Goal: Find contact information: Find contact information

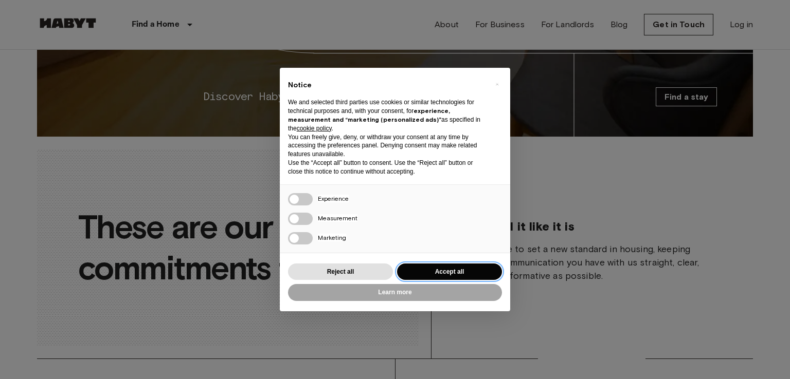
click at [455, 271] on button "Accept all" at bounding box center [449, 272] width 105 height 17
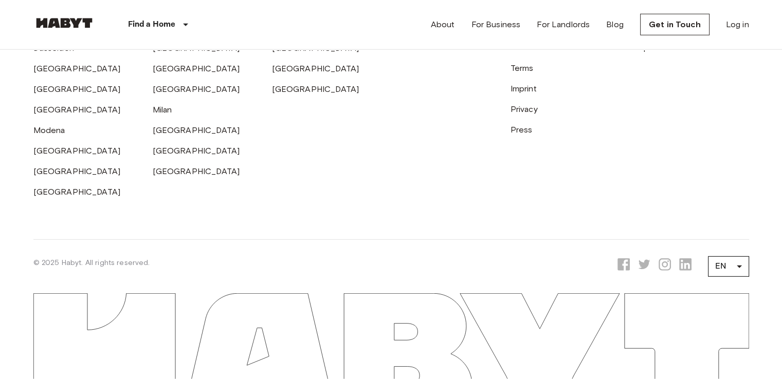
scroll to position [2656, 0]
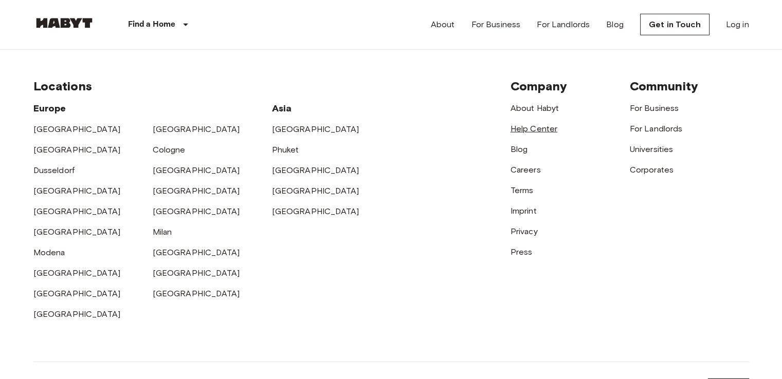
click at [535, 134] on link "Help Center" at bounding box center [533, 129] width 47 height 10
click at [656, 19] on link "Get in Touch" at bounding box center [674, 25] width 69 height 22
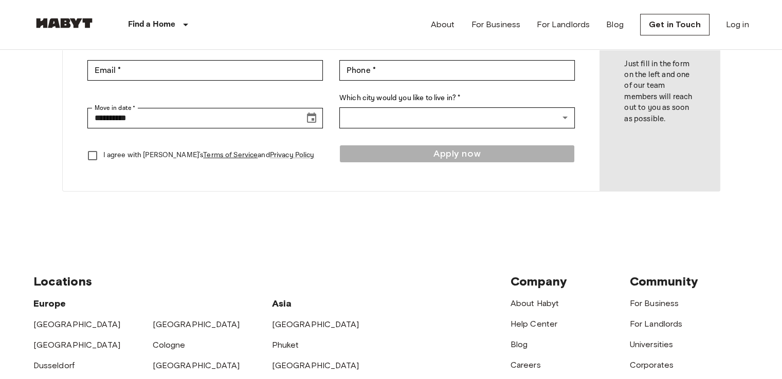
scroll to position [193, 0]
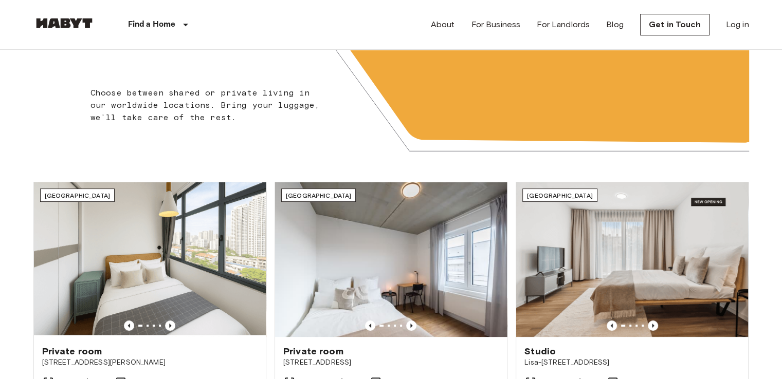
scroll to position [232, 0]
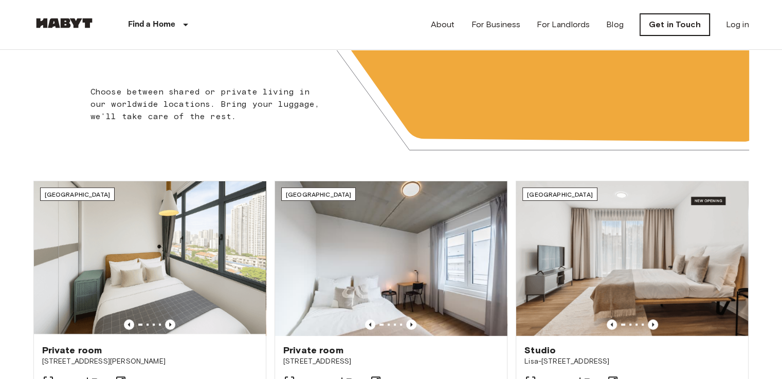
click at [674, 25] on link "Get in Touch" at bounding box center [674, 25] width 69 height 22
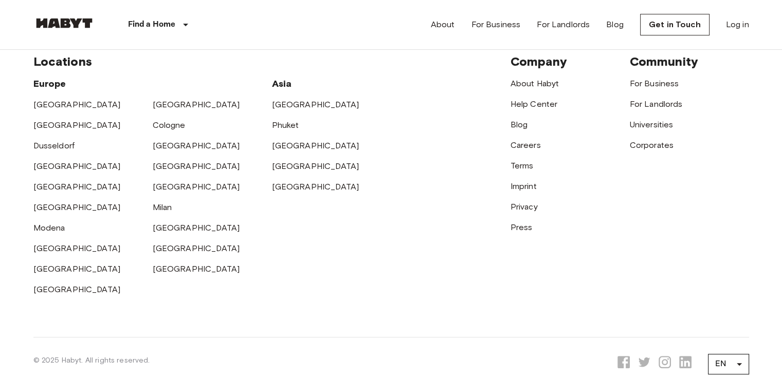
scroll to position [404, 0]
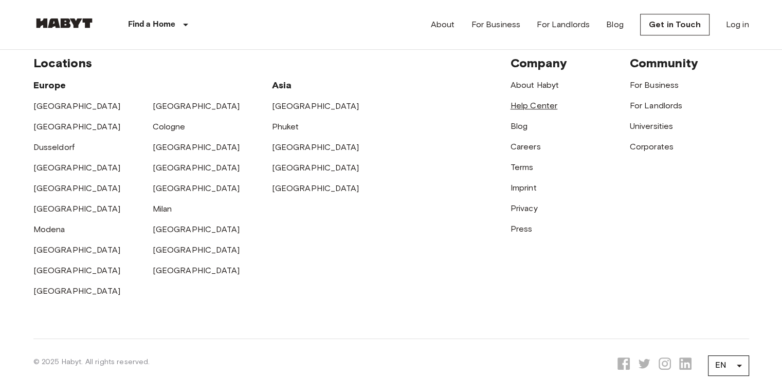
click at [547, 103] on link "Help Center" at bounding box center [533, 106] width 47 height 10
